Goal: Information Seeking & Learning: Check status

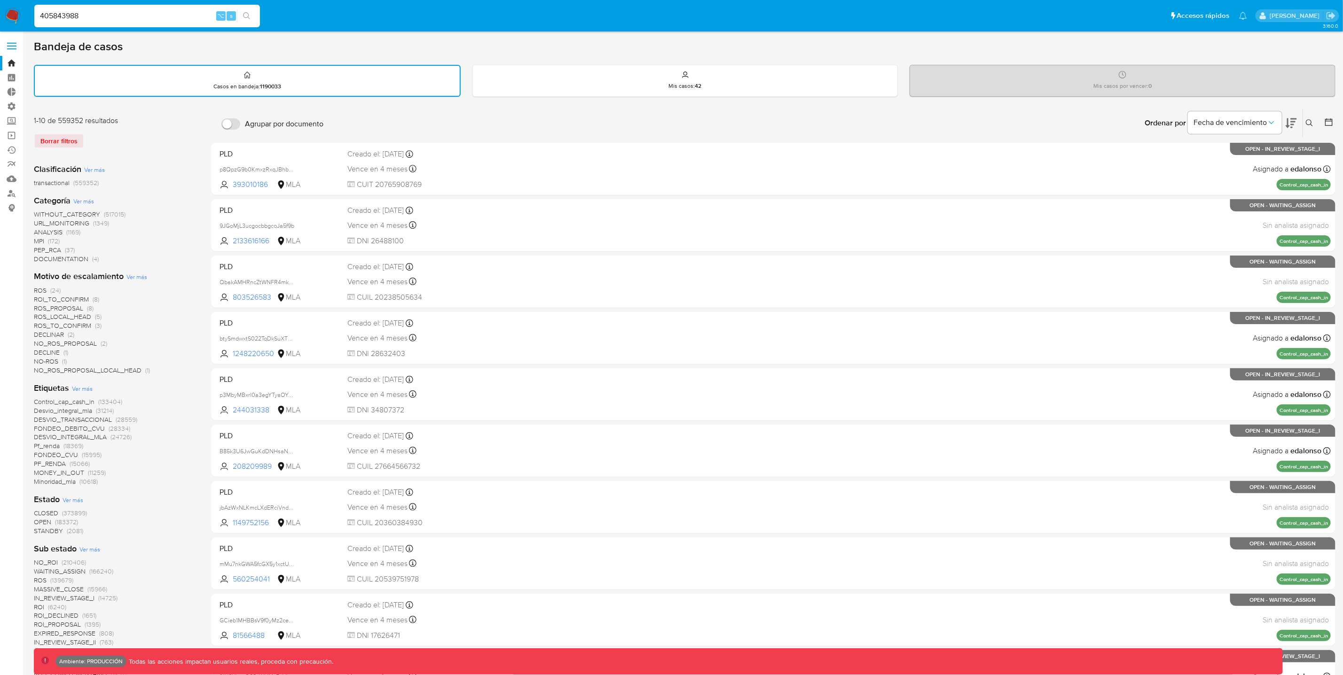
type input "405843988"
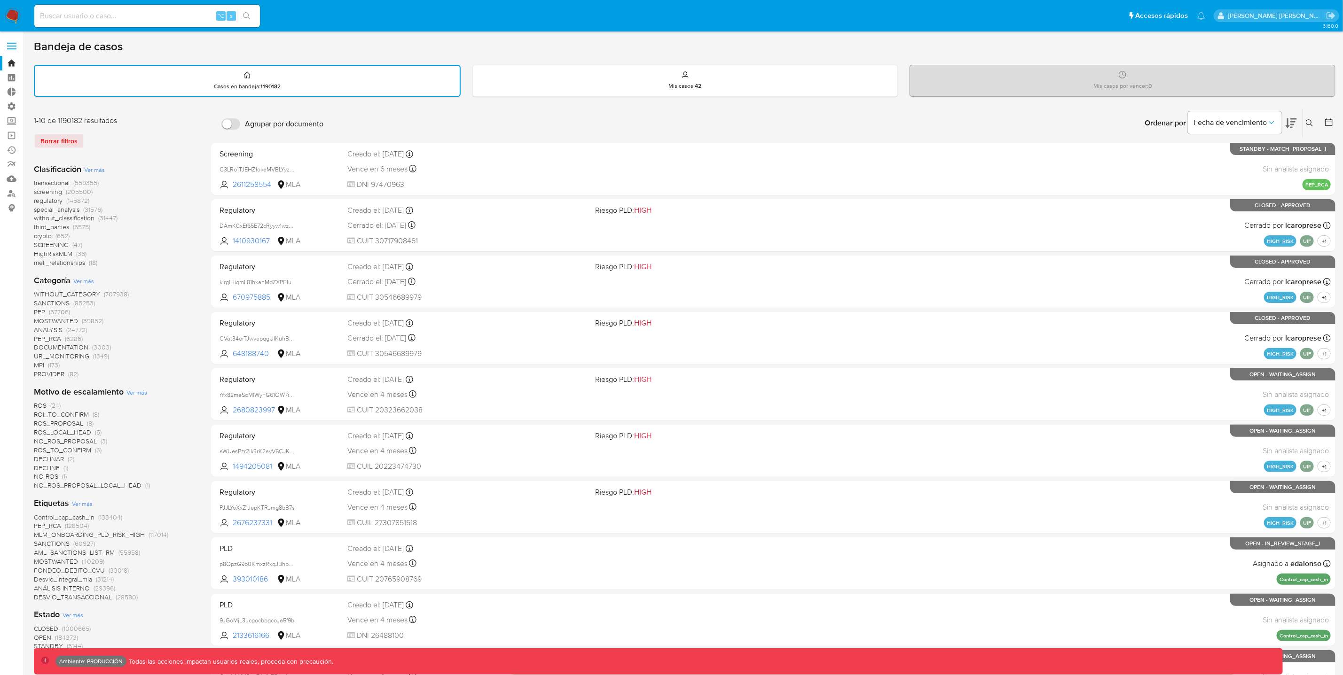
click at [144, 10] on input at bounding box center [147, 16] width 226 height 12
paste input "405843988"
type input "405843988"
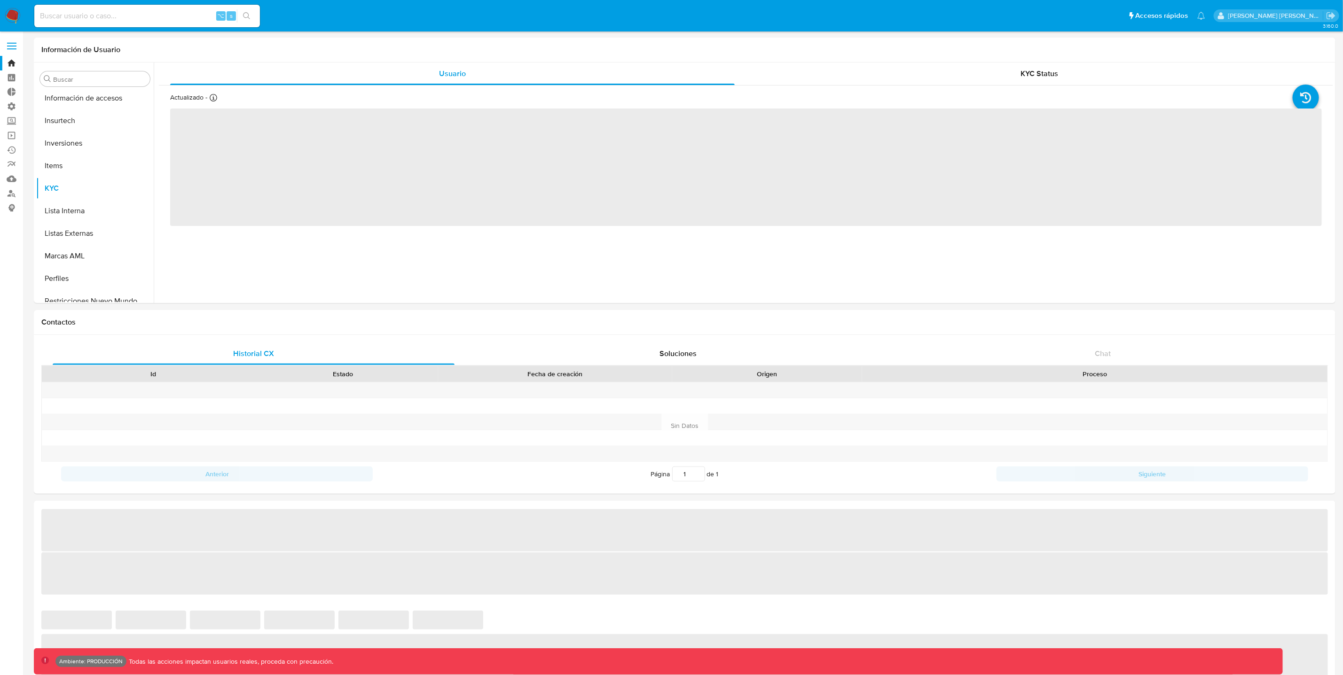
scroll to position [442, 0]
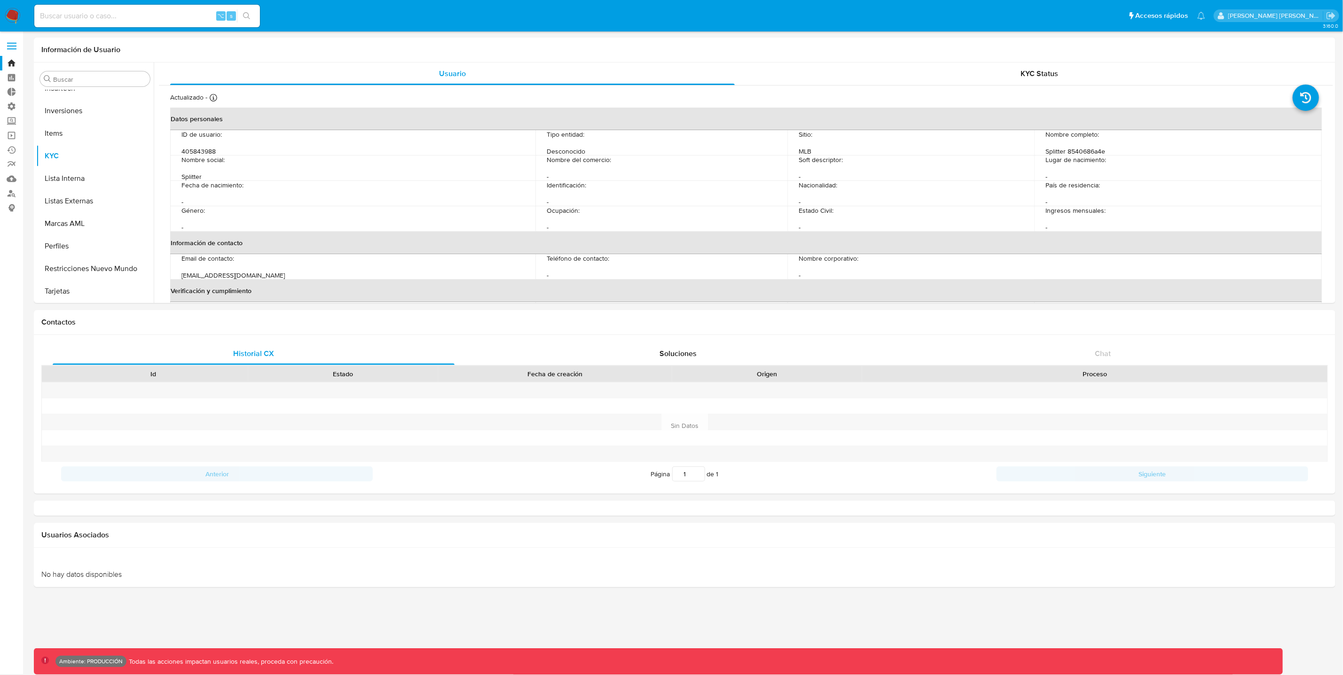
select select "10"
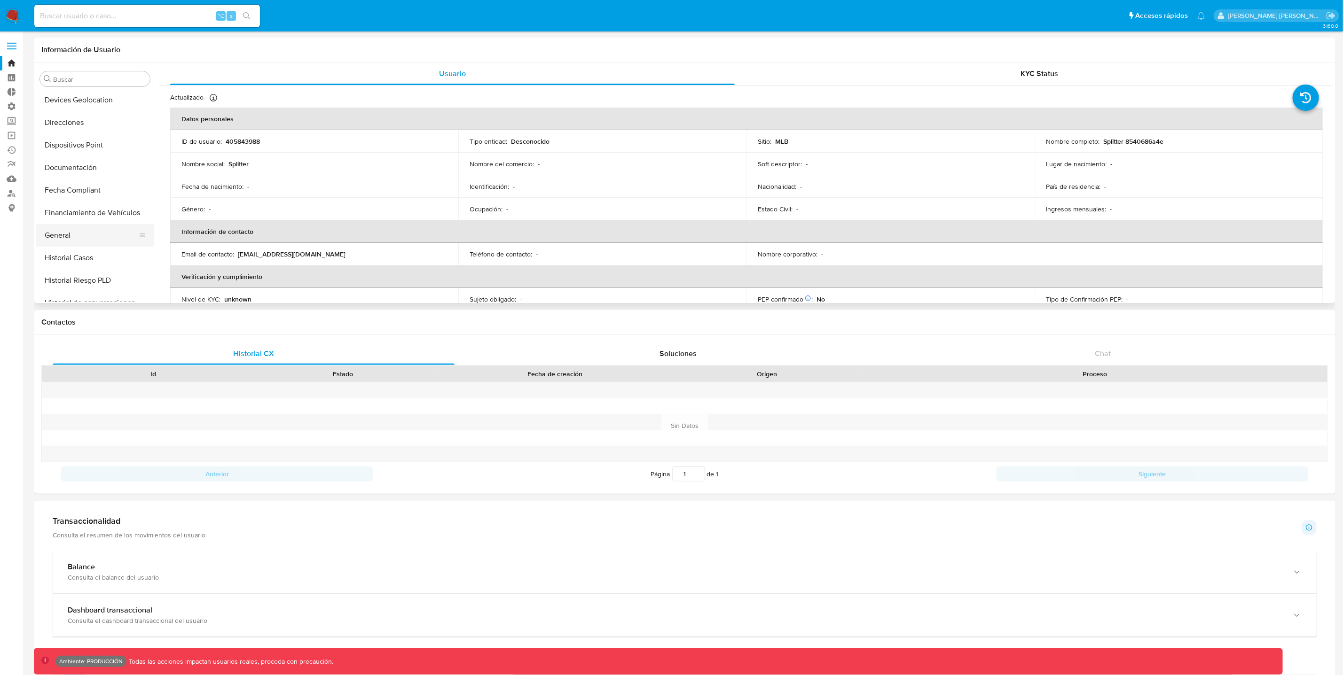
scroll to position [158, 0]
click at [80, 259] on button "Historial Casos" at bounding box center [91, 259] width 110 height 23
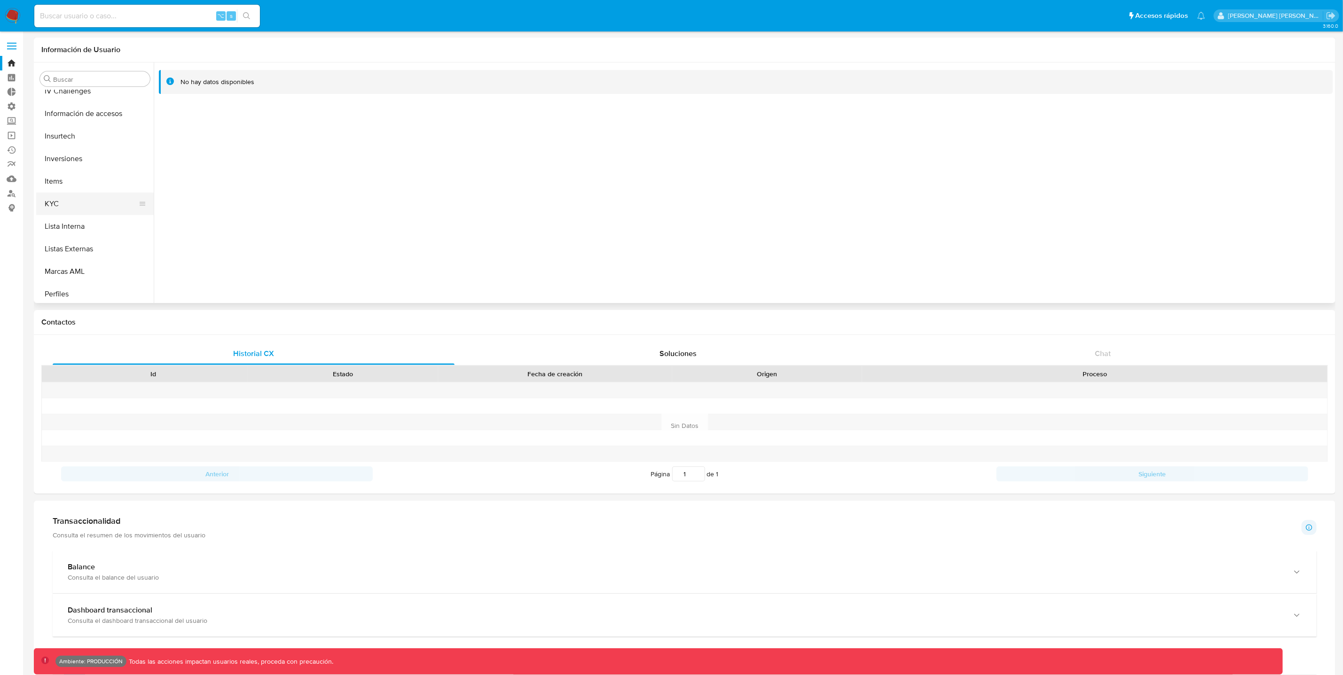
scroll to position [442, 0]
click at [115, 266] on button "Restricciones Nuevo Mundo" at bounding box center [91, 269] width 110 height 23
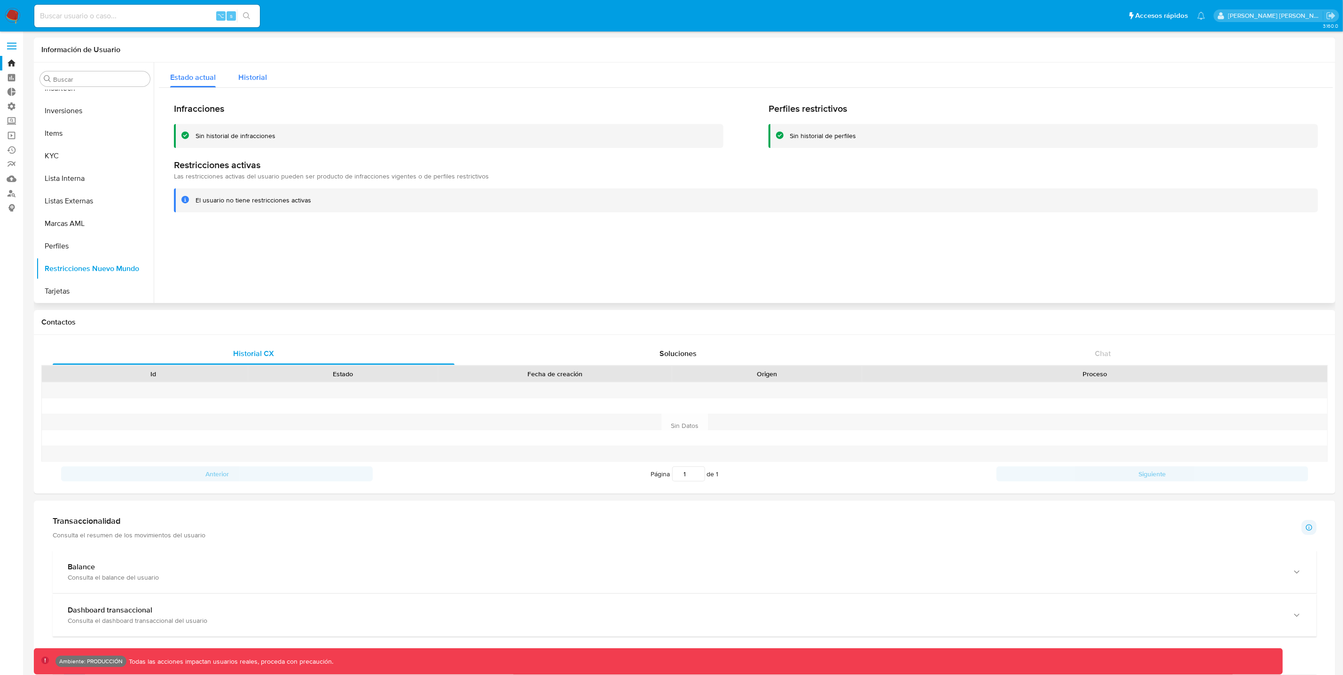
click at [273, 72] on button "Historial" at bounding box center [252, 75] width 51 height 25
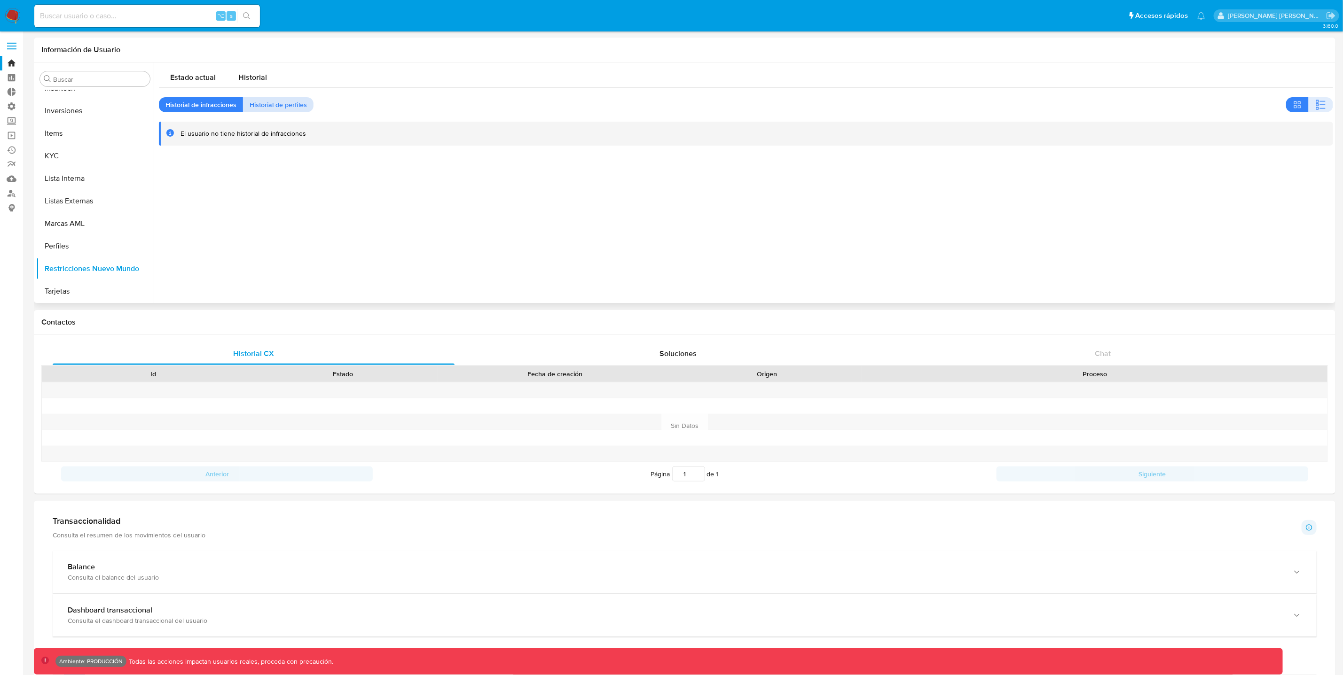
click at [282, 106] on span "Historial de perfiles" at bounding box center [278, 104] width 57 height 13
click at [203, 78] on span "Estado actual" at bounding box center [193, 77] width 46 height 11
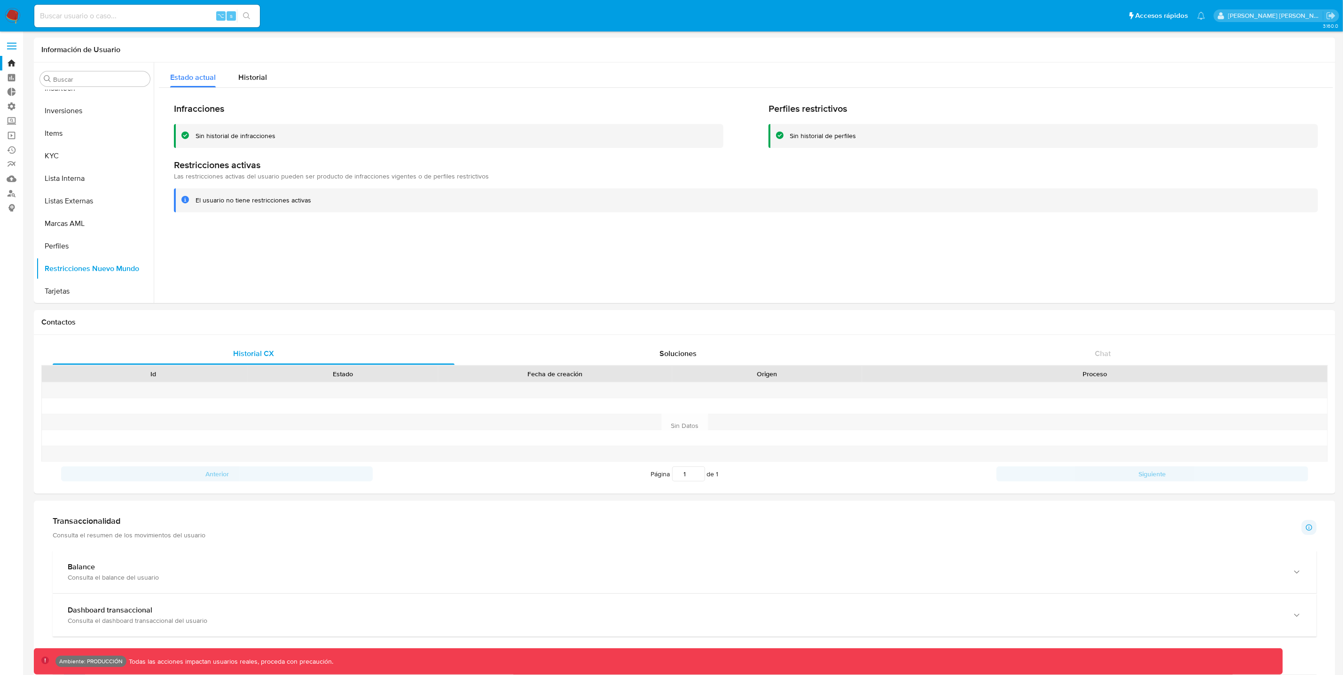
click at [139, 19] on input at bounding box center [147, 16] width 226 height 12
paste input "698582015"
type input "698582015"
click at [244, 16] on icon "search-icon" at bounding box center [247, 16] width 8 height 8
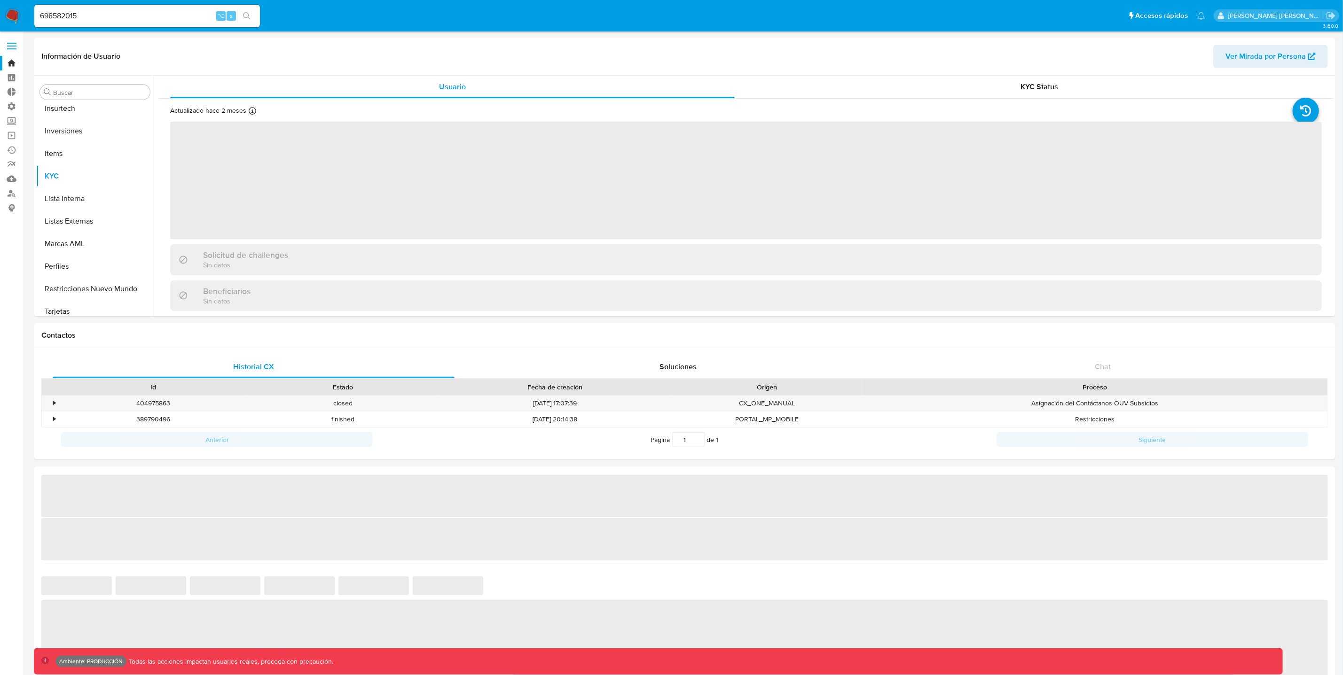
scroll to position [442, 0]
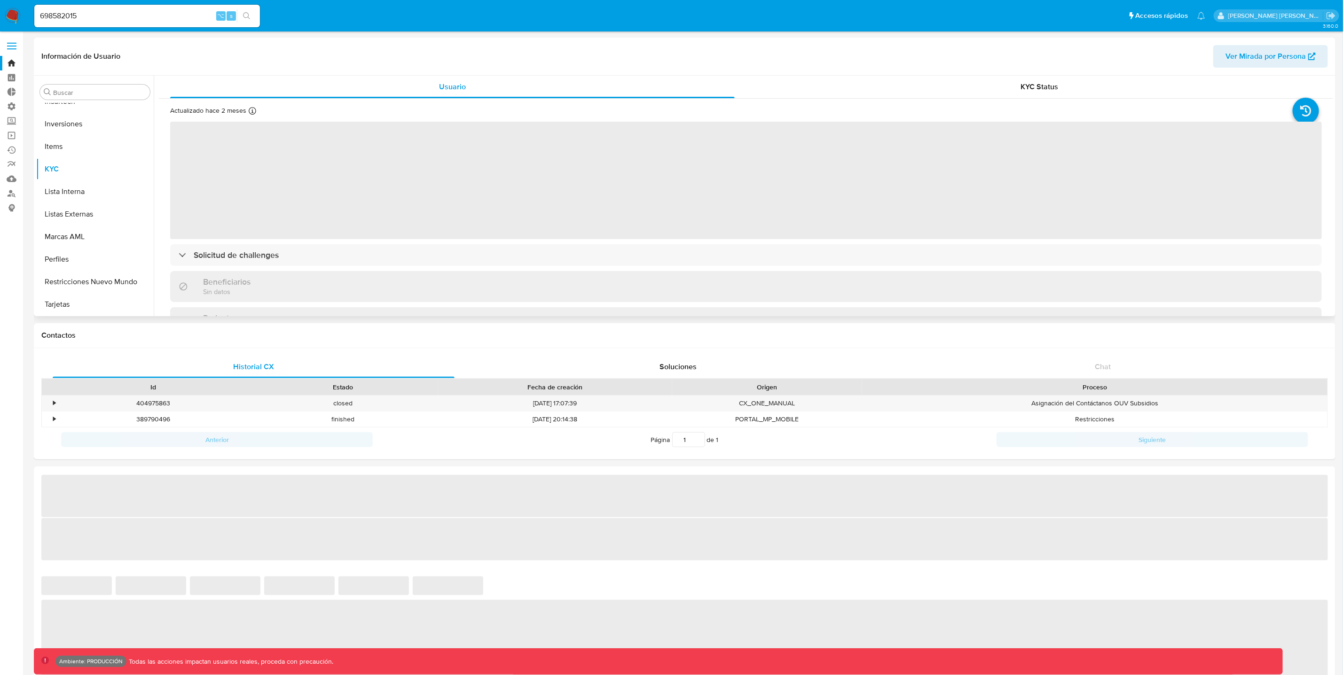
select select "10"
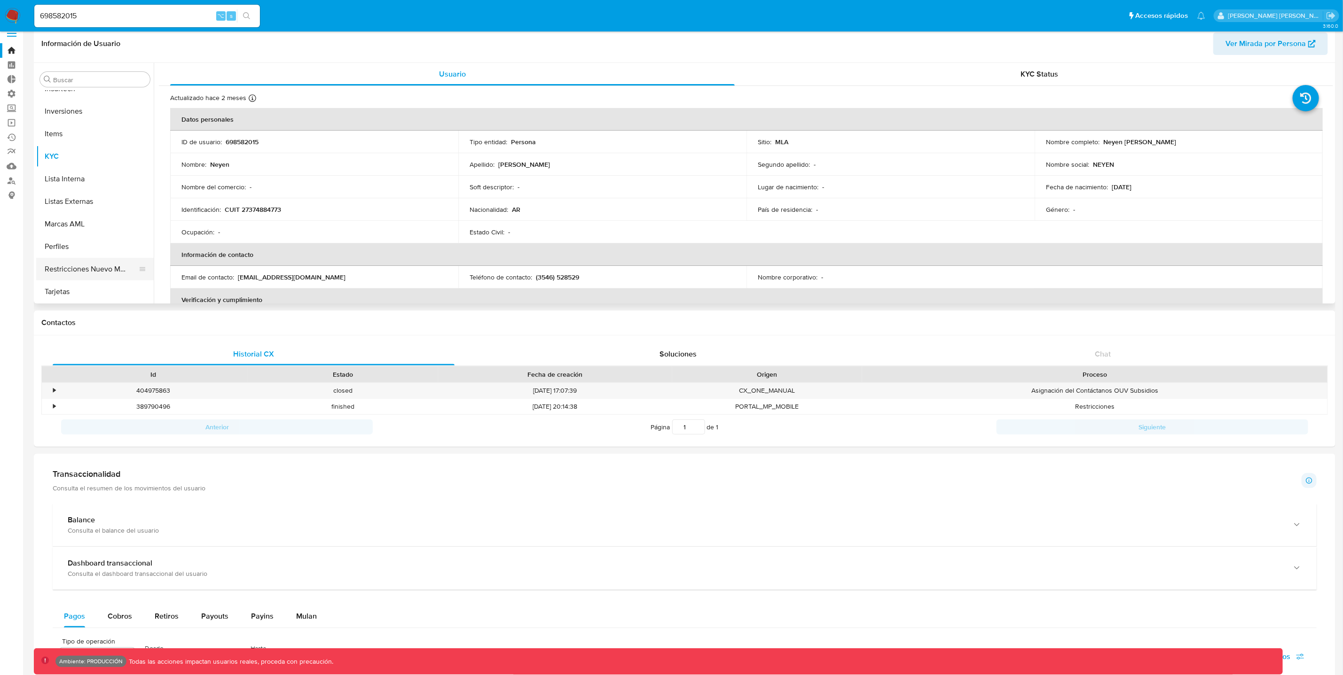
scroll to position [16, 0]
click at [94, 264] on button "Restricciones Nuevo Mundo" at bounding box center [91, 266] width 110 height 23
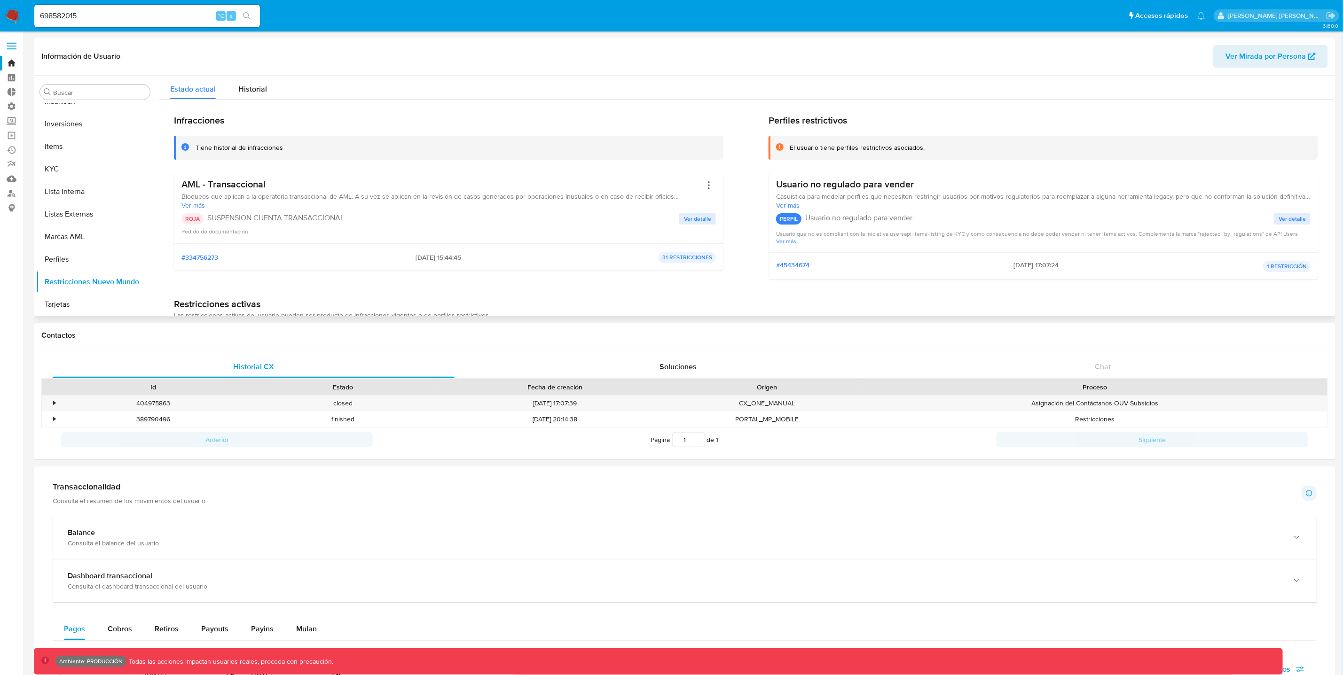
scroll to position [0, 0]
